Goal: Find specific page/section: Find specific page/section

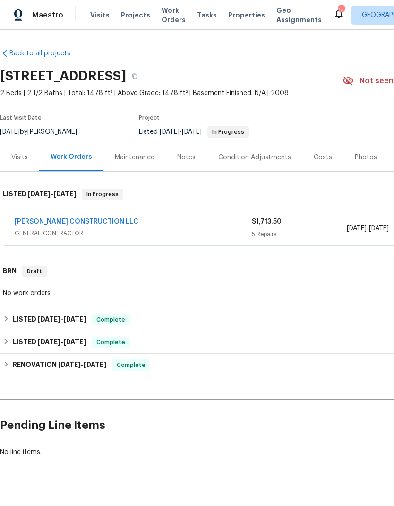
click at [138, 19] on span "Projects" at bounding box center [135, 14] width 29 height 9
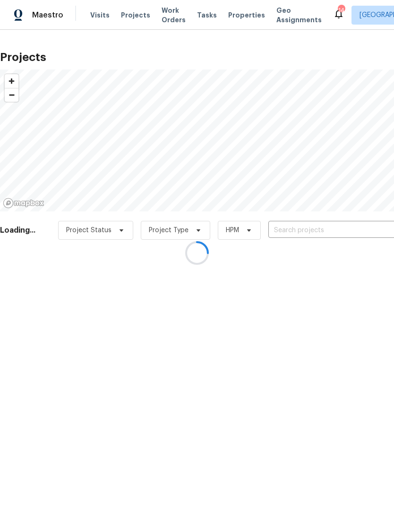
click at [307, 229] on div at bounding box center [197, 253] width 394 height 506
click at [300, 231] on div at bounding box center [197, 253] width 394 height 506
click at [297, 230] on div at bounding box center [197, 253] width 394 height 506
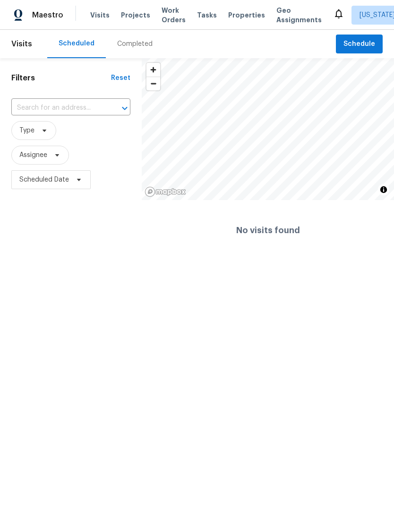
click at [132, 18] on span "Projects" at bounding box center [135, 14] width 29 height 9
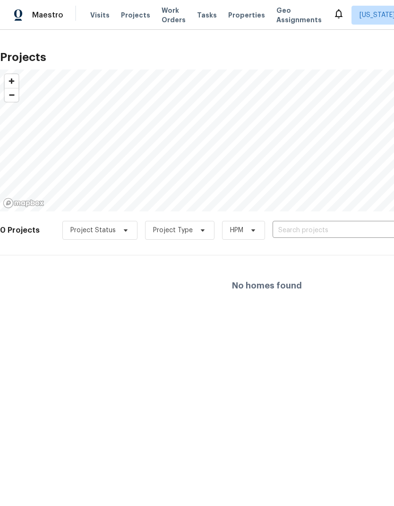
click at [302, 233] on input "text" at bounding box center [327, 230] width 108 height 15
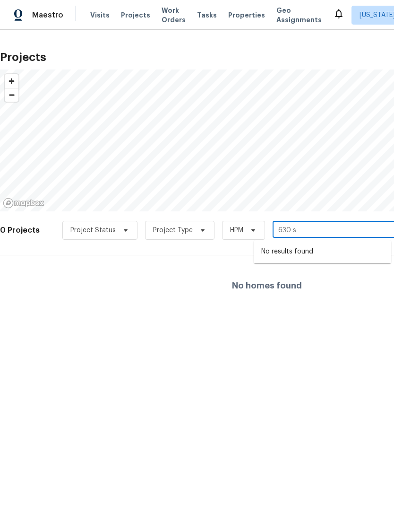
type input "630 s"
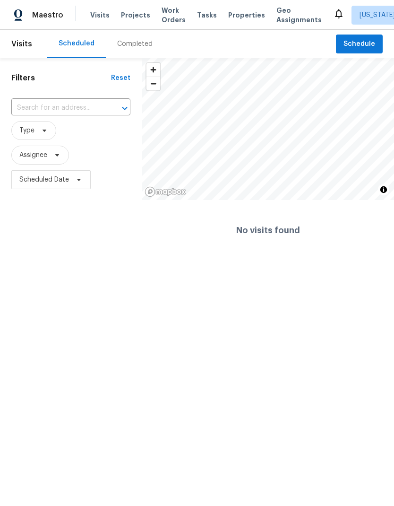
click at [130, 17] on span "Projects" at bounding box center [135, 14] width 29 height 9
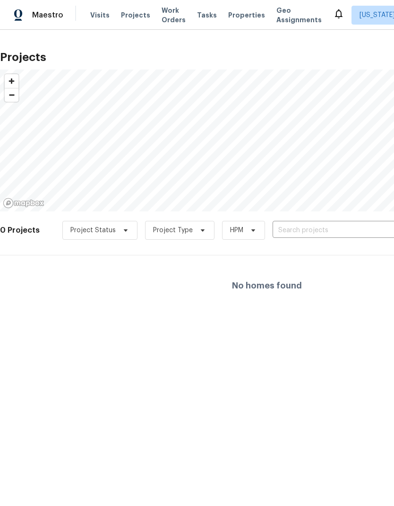
click at [234, 15] on span "Properties" at bounding box center [246, 14] width 37 height 9
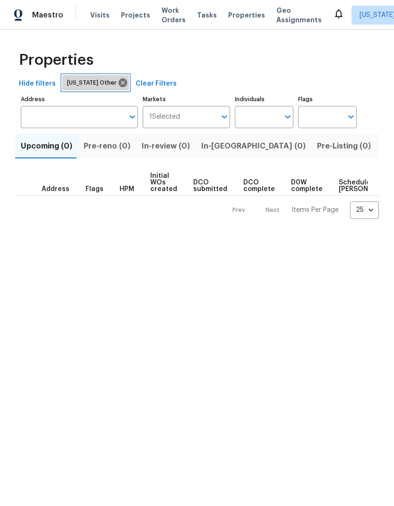
click at [118, 84] on icon at bounding box center [123, 83] width 10 height 10
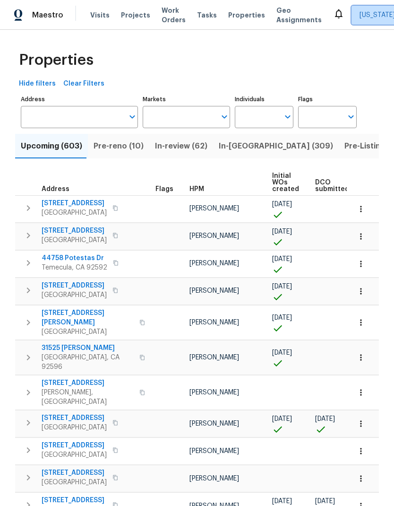
click at [368, 20] on span "Alabama Other" at bounding box center [395, 15] width 86 height 19
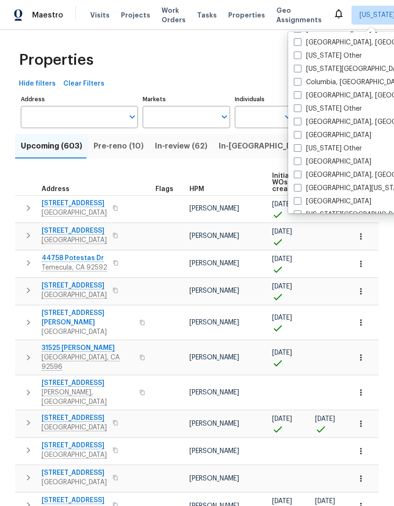
scroll to position [279, 0]
click at [305, 163] on label "[GEOGRAPHIC_DATA]" at bounding box center [333, 160] width 78 height 9
click at [300, 162] on input "[GEOGRAPHIC_DATA]" at bounding box center [297, 159] width 6 height 6
checkbox input "true"
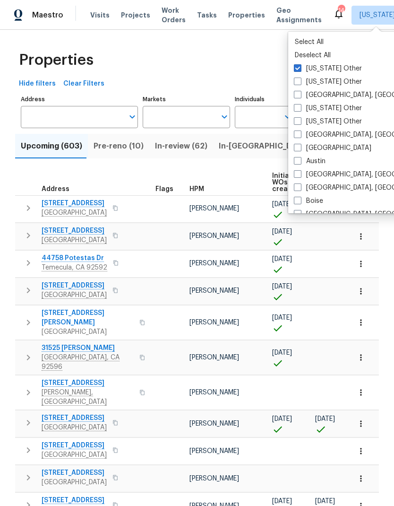
click at [303, 71] on label "Alabama Other" at bounding box center [328, 68] width 68 height 9
click at [300, 70] on input "Alabama Other" at bounding box center [297, 67] width 6 height 6
checkbox input "false"
click at [263, 57] on div "Properties" at bounding box center [197, 60] width 364 height 30
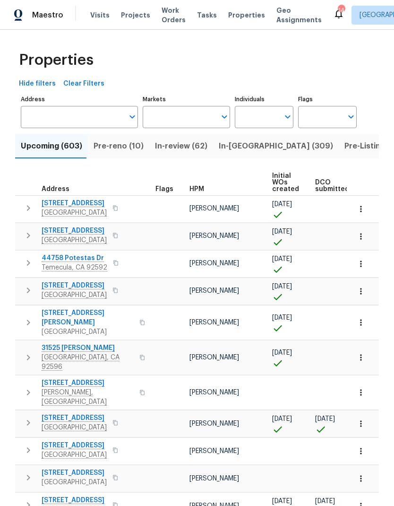
click at [134, 18] on span "Projects" at bounding box center [135, 14] width 29 height 9
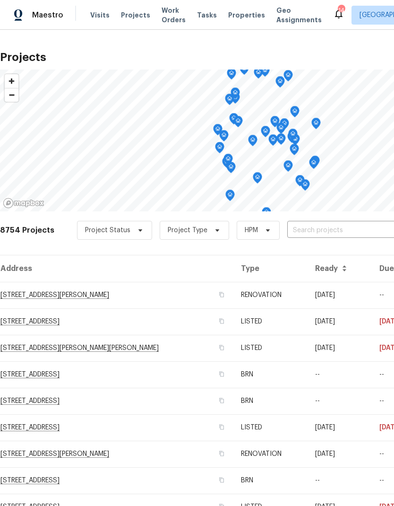
click at [321, 236] on input "text" at bounding box center [342, 230] width 108 height 15
type input "630 s yo"
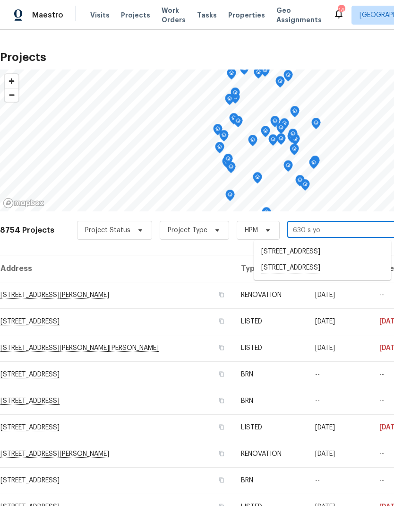
click at [317, 272] on li "630 S Youngfield Ct, Lakewood, CO 80228" at bounding box center [323, 268] width 138 height 16
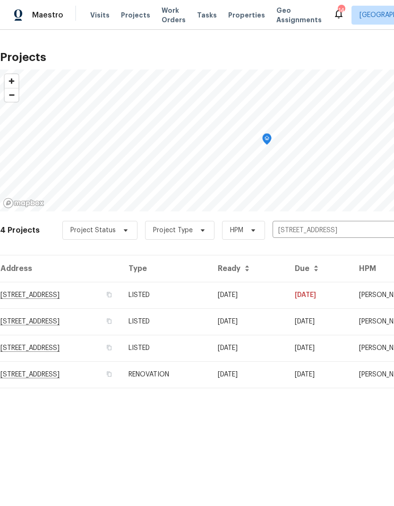
click at [210, 374] on td "RENOVATION" at bounding box center [165, 374] width 89 height 26
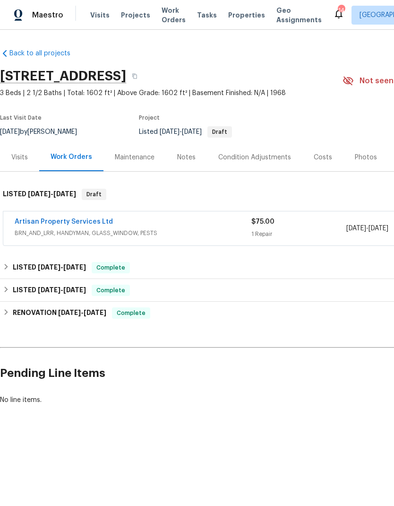
click at [73, 223] on link "Artisan Property Services Ltd" at bounding box center [64, 222] width 98 height 7
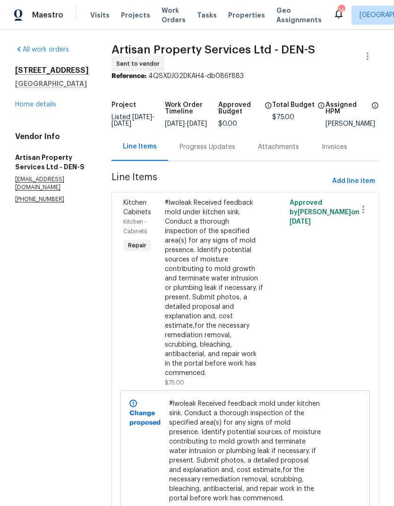
scroll to position [20, 0]
click at [38, 108] on link "Home details" at bounding box center [35, 104] width 41 height 7
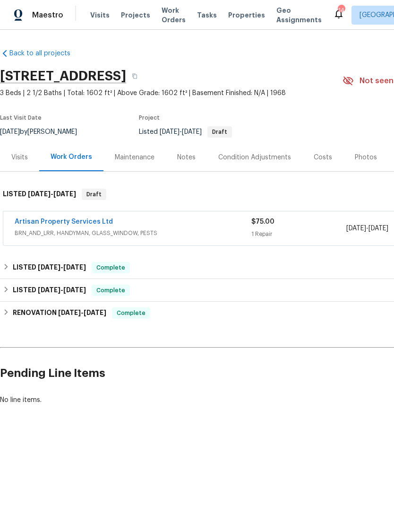
click at [182, 159] on div "Notes" at bounding box center [186, 157] width 18 height 9
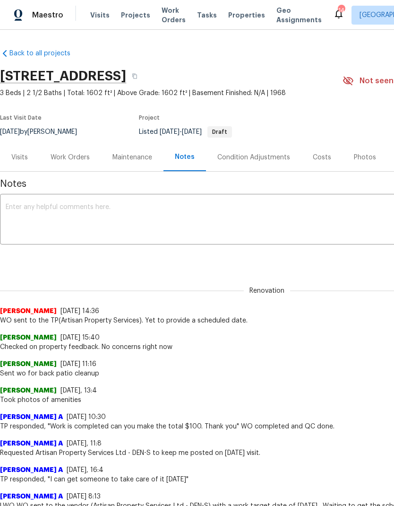
click at [78, 163] on div "Work Orders" at bounding box center [70, 157] width 62 height 28
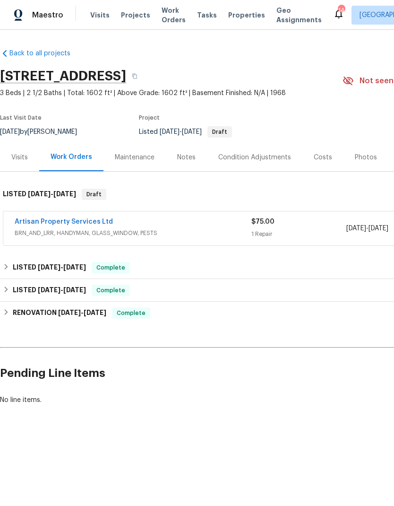
click at [92, 222] on link "Artisan Property Services Ltd" at bounding box center [64, 222] width 98 height 7
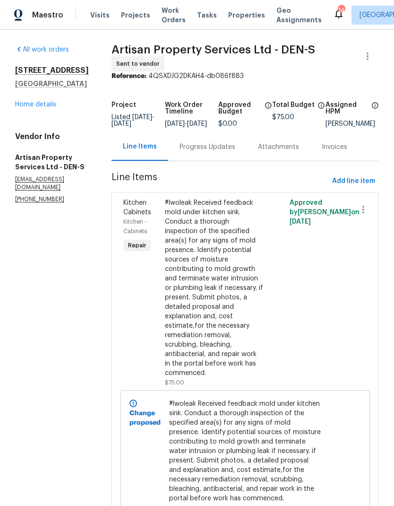
click at [184, 152] on div "Progress Updates" at bounding box center [208, 146] width 56 height 9
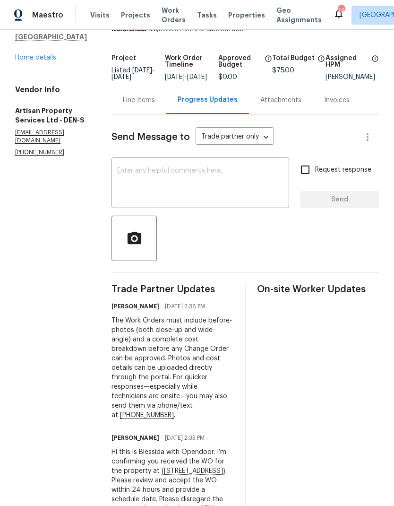
scroll to position [46, 0]
click at [35, 61] on link "Home details" at bounding box center [35, 58] width 41 height 7
